Goal: Task Accomplishment & Management: Manage account settings

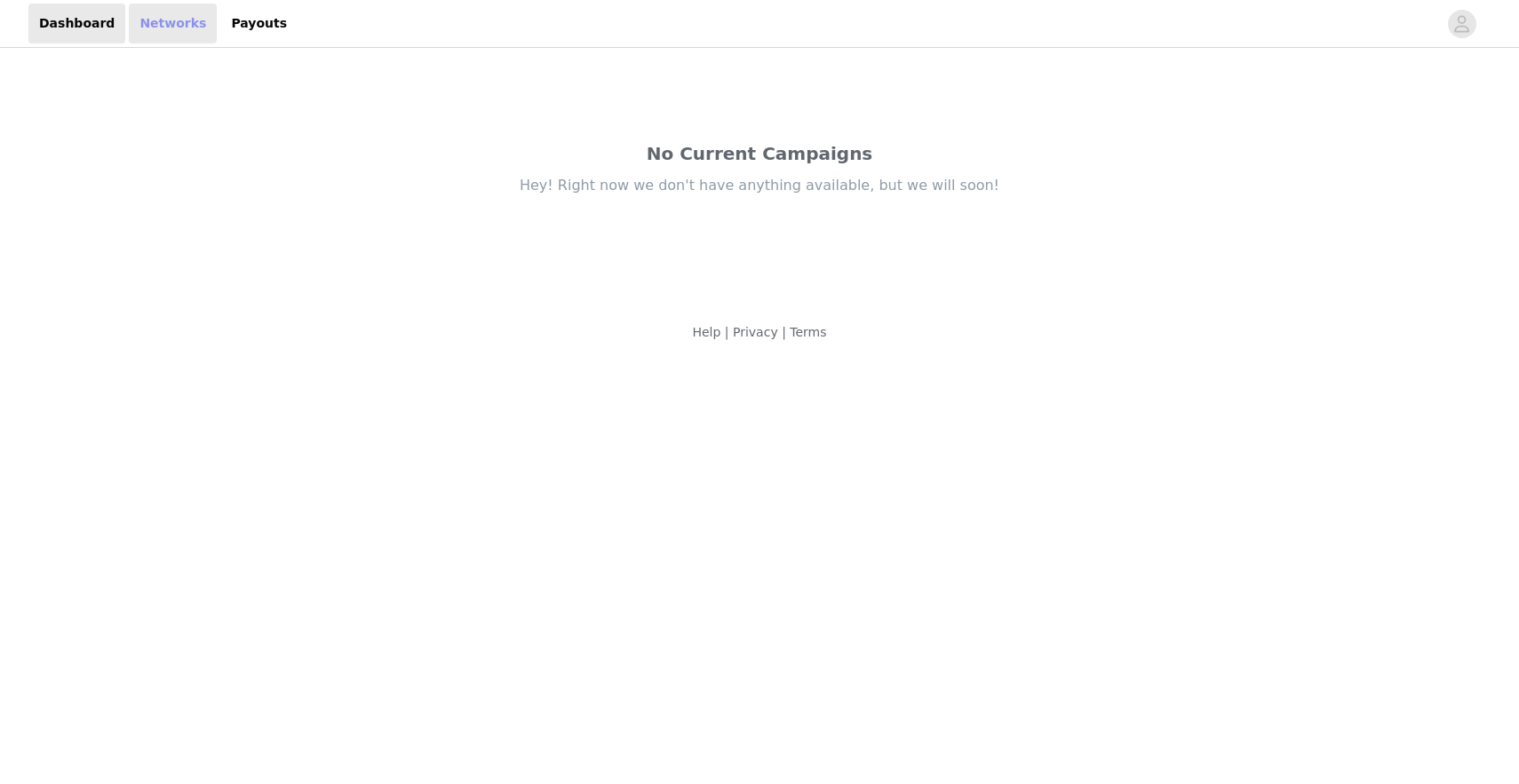
click at [142, 31] on link "Networks" at bounding box center [172, 23] width 88 height 40
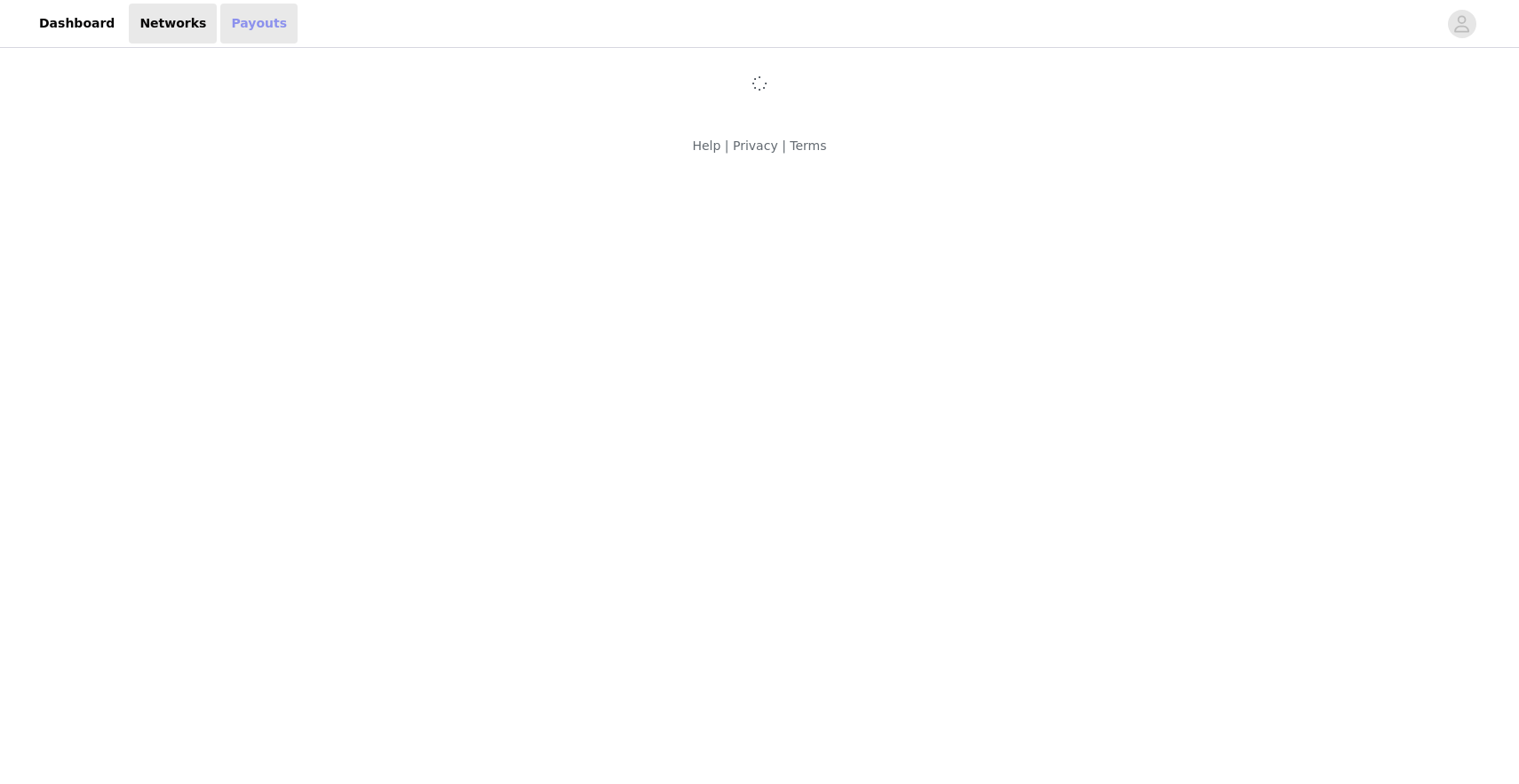
click at [244, 23] on link "Payouts" at bounding box center [259, 23] width 77 height 40
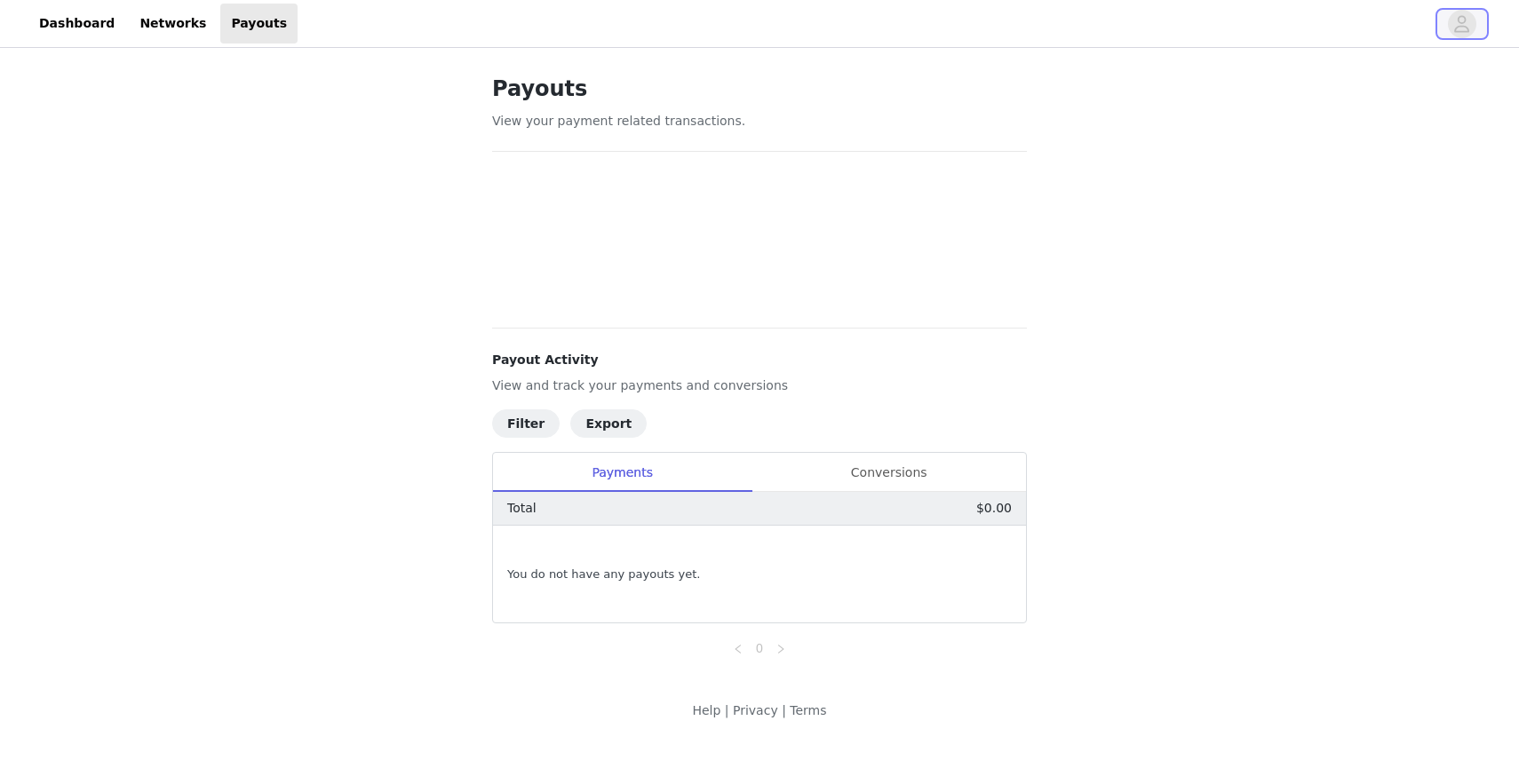
click at [1467, 24] on icon "avatar" at bounding box center [1461, 23] width 17 height 29
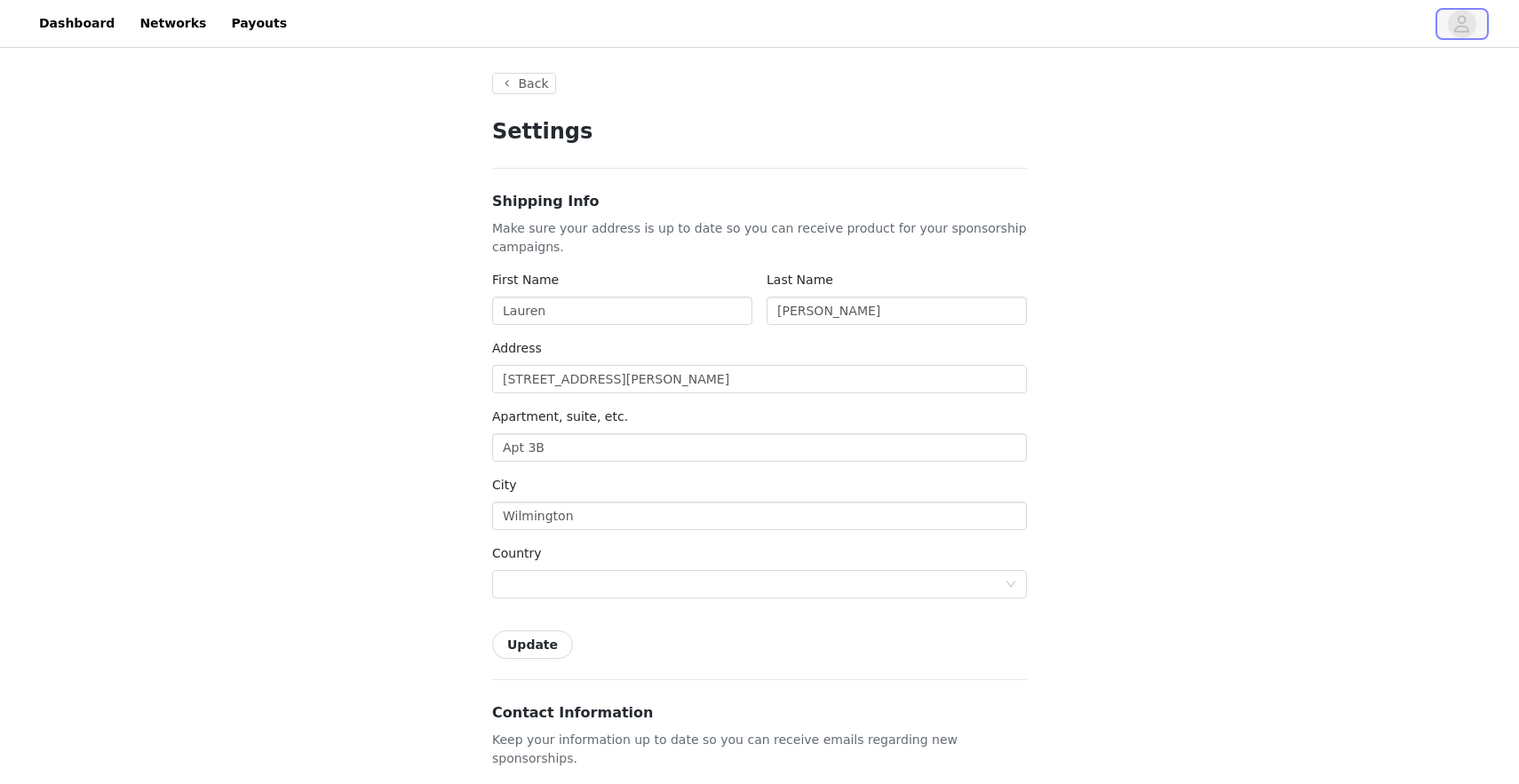
type input "+1 ([GEOGRAPHIC_DATA])"
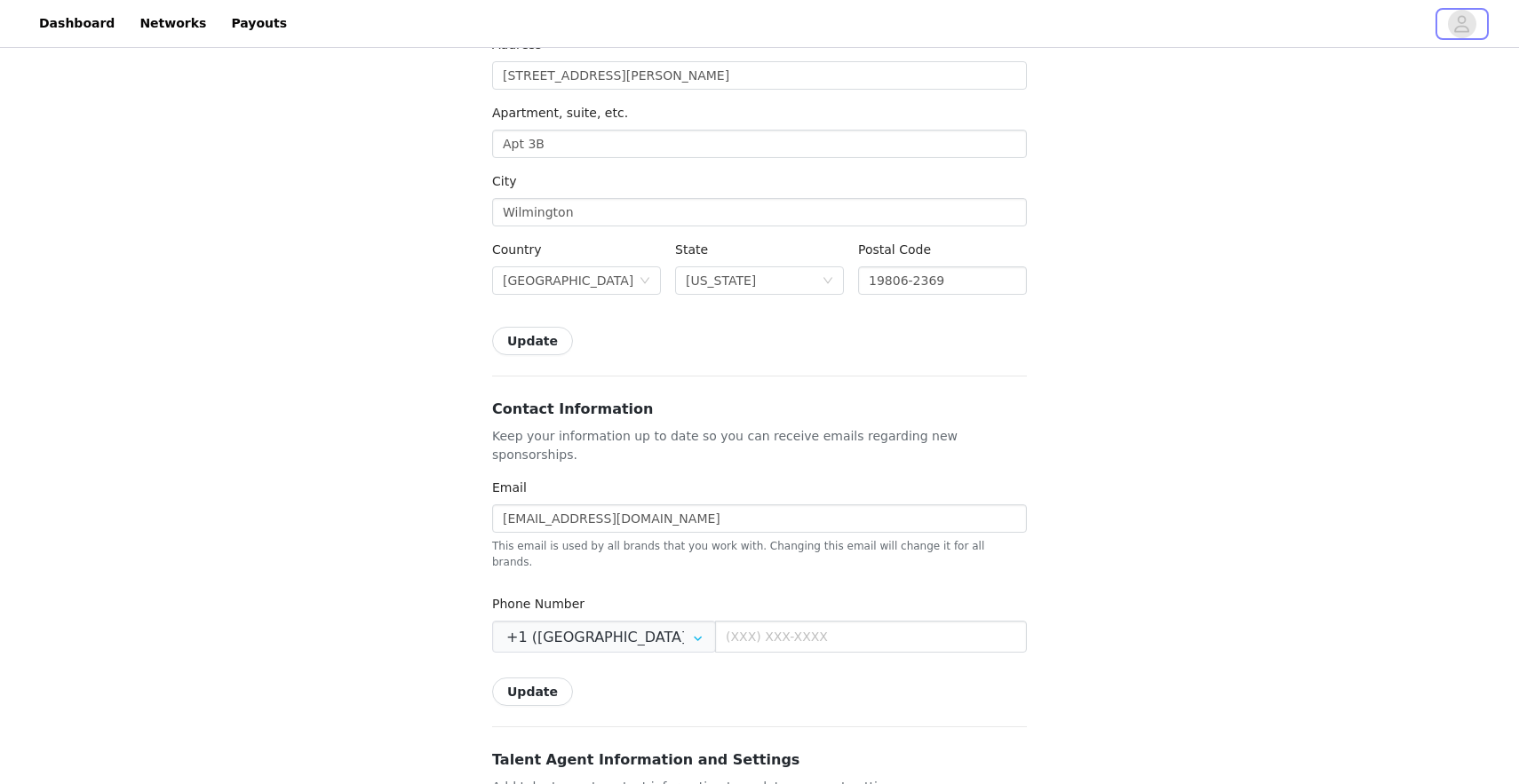
scroll to position [294, 0]
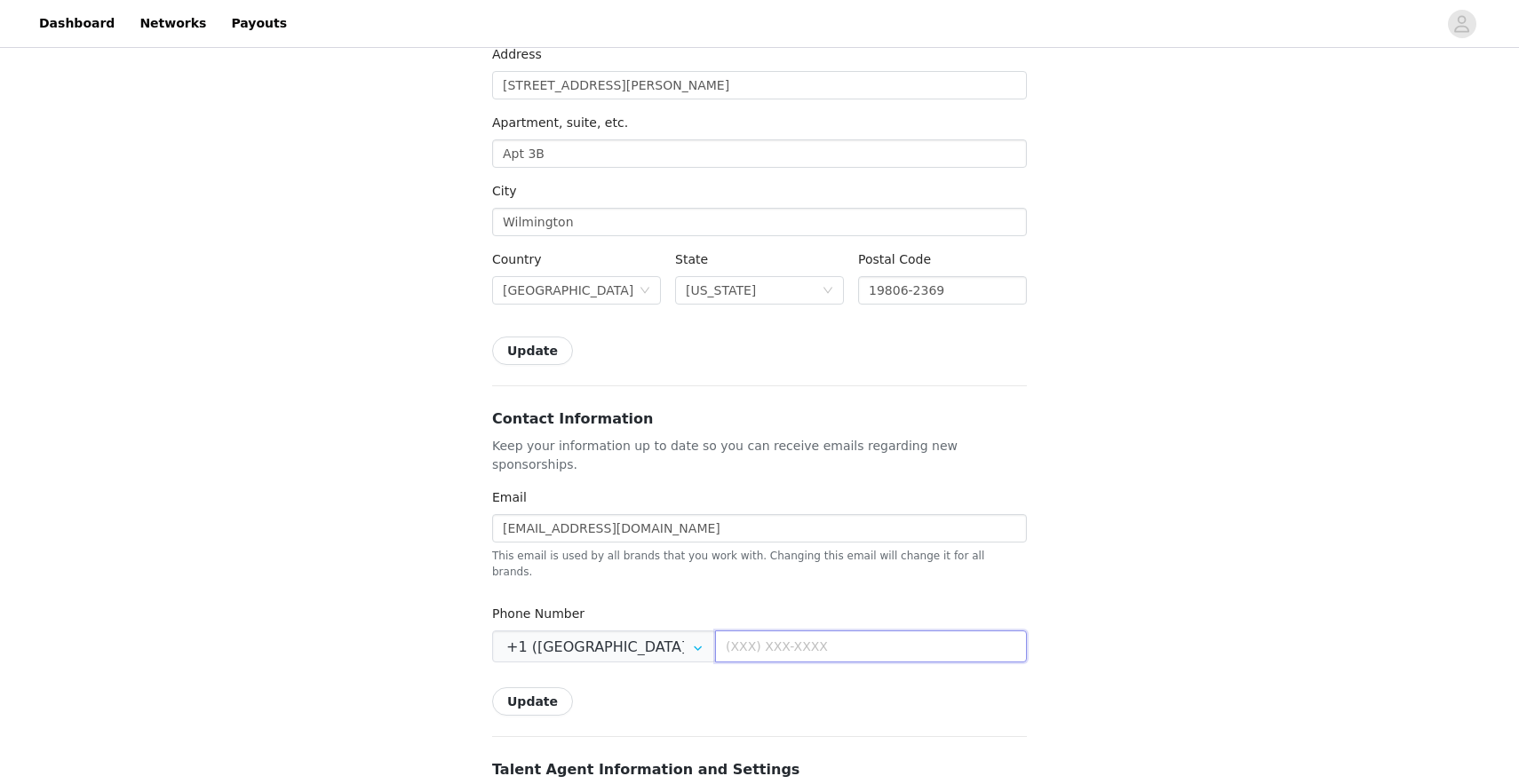
click at [730, 630] on input "text" at bounding box center [871, 646] width 312 height 32
type input "[PHONE_NUMBER]"
click at [544, 687] on button "Update" at bounding box center [532, 701] width 81 height 29
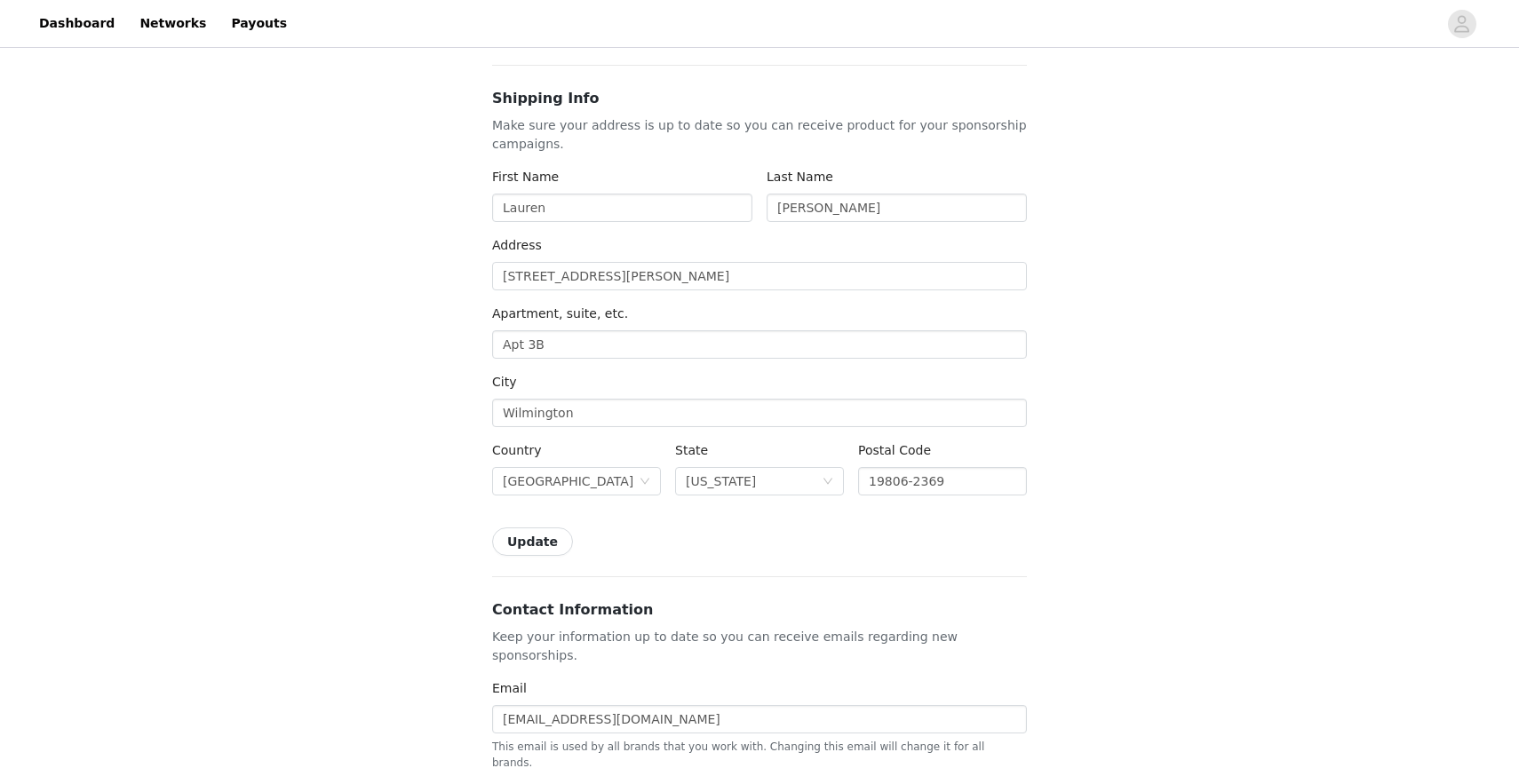
scroll to position [0, 0]
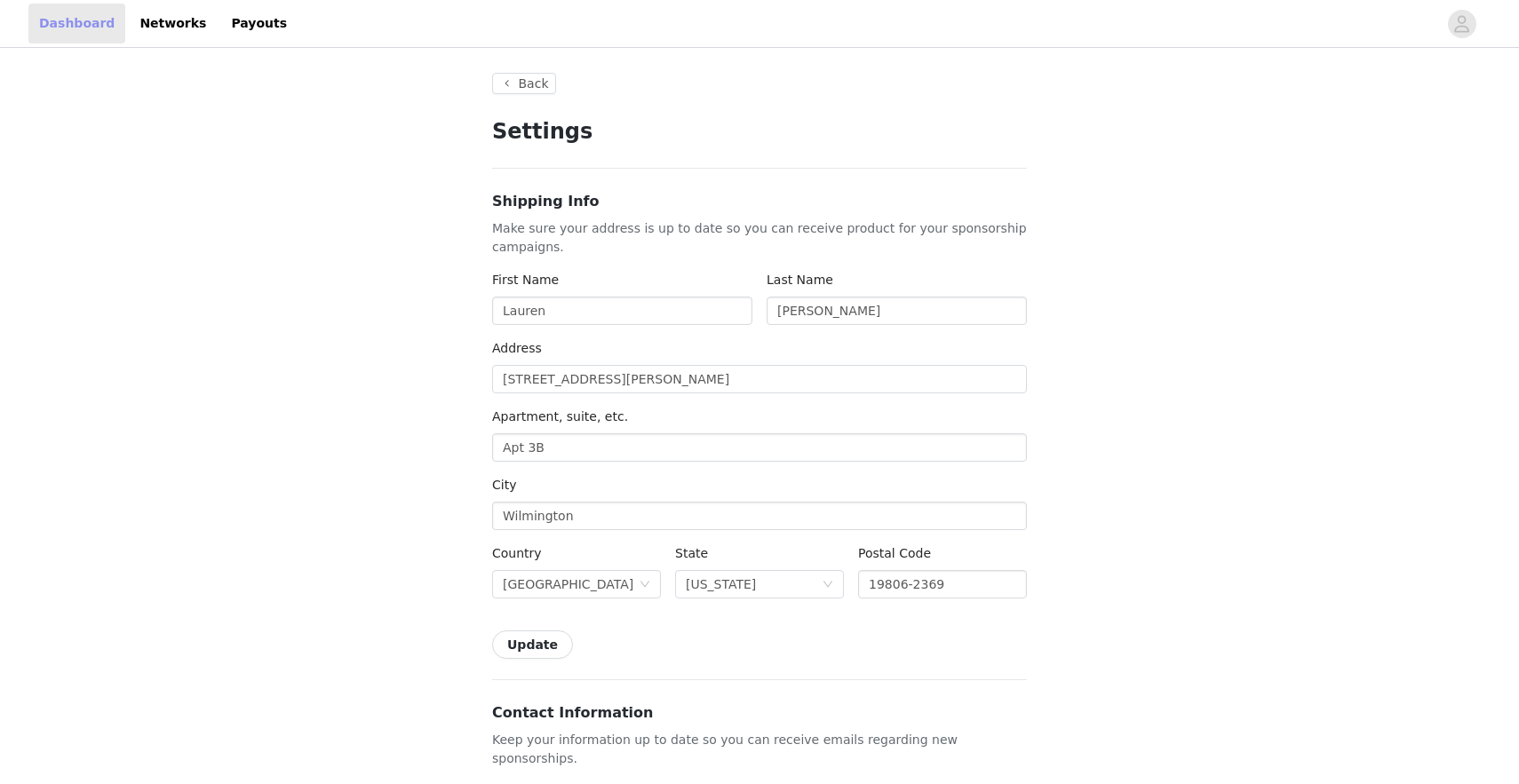
click at [88, 22] on link "Dashboard" at bounding box center [77, 23] width 97 height 40
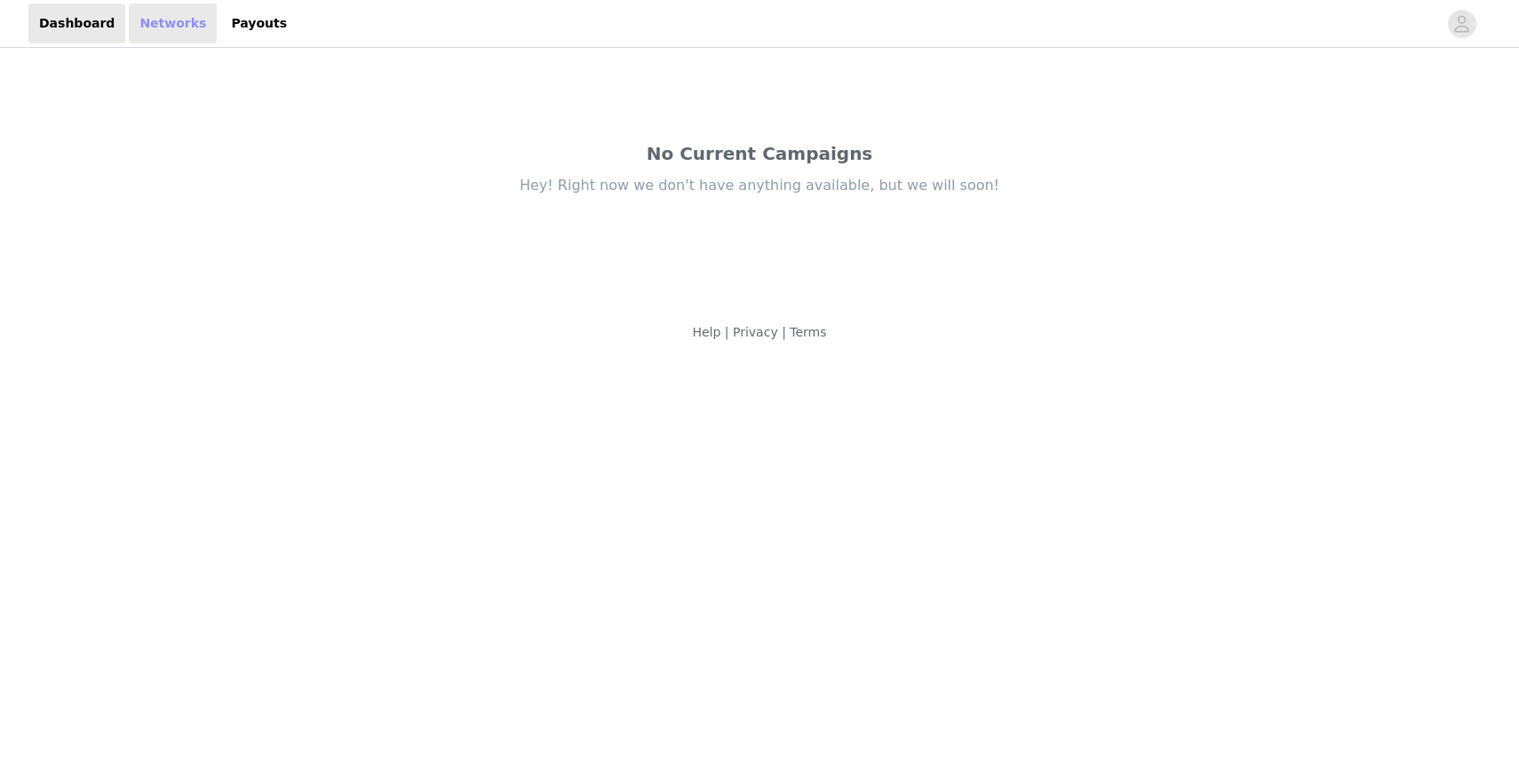
click at [152, 28] on link "Networks" at bounding box center [172, 23] width 88 height 40
